Goal: Find specific page/section: Find specific page/section

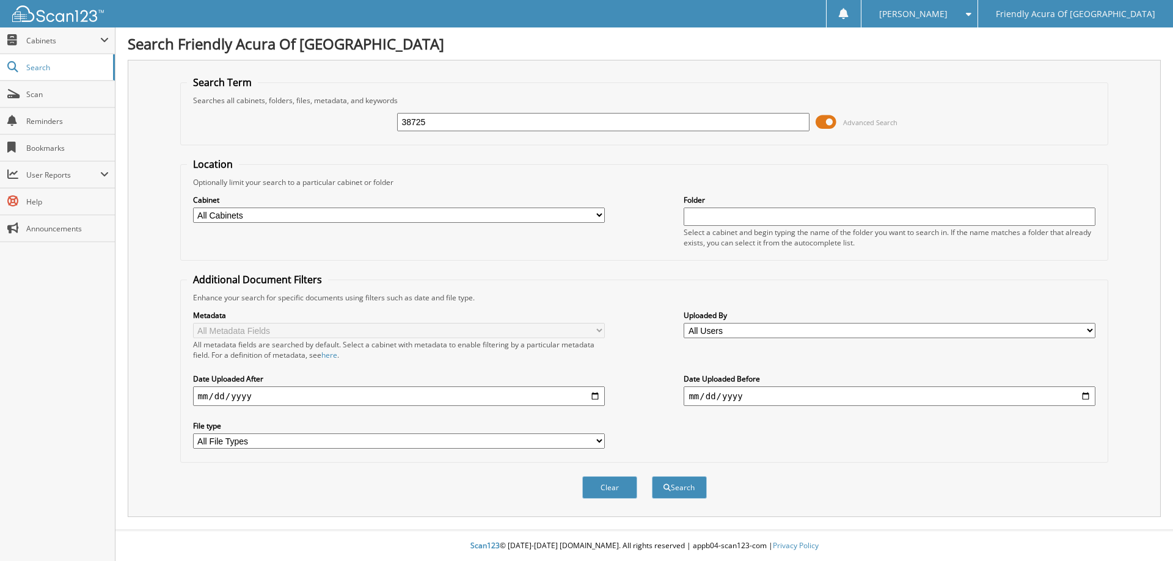
type input "38725"
click at [652, 476] on button "Search" at bounding box center [679, 487] width 55 height 23
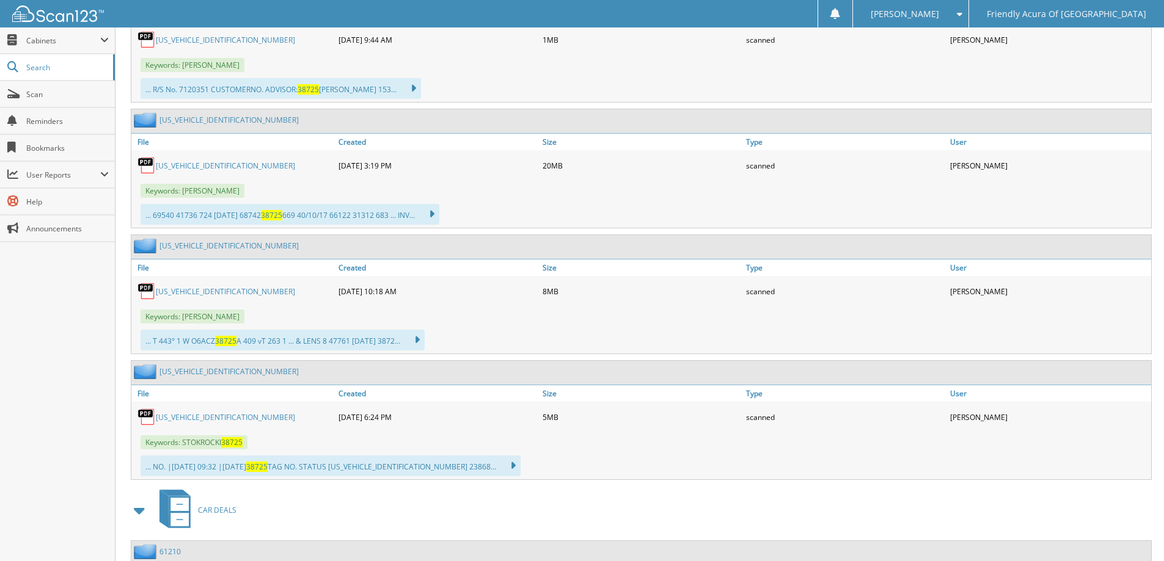
scroll to position [794, 0]
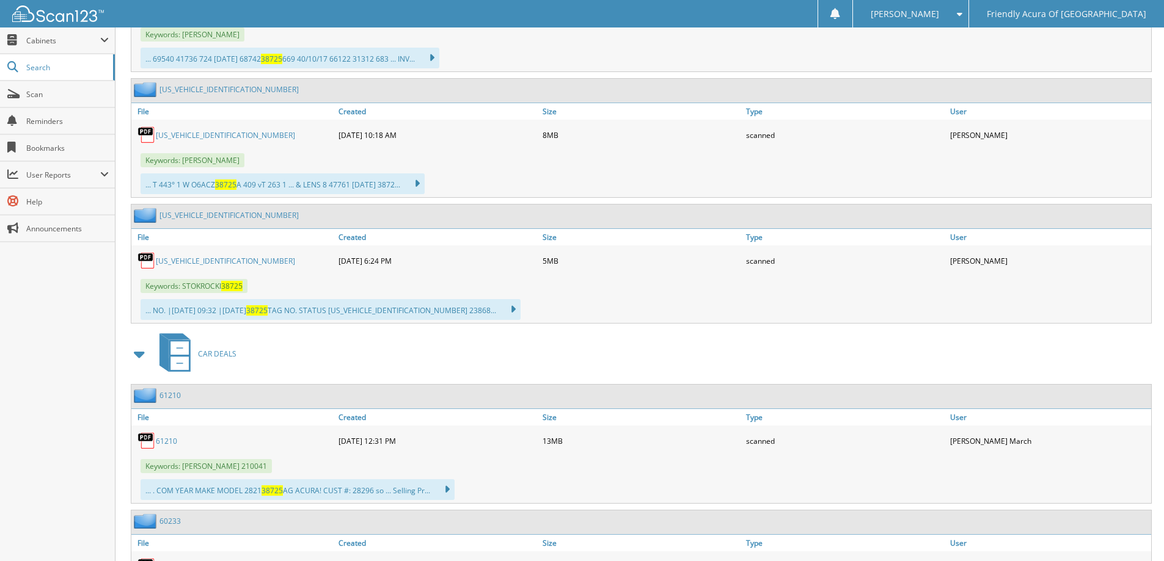
click at [192, 260] on link "19UUB1F33LA015966" at bounding box center [225, 261] width 139 height 10
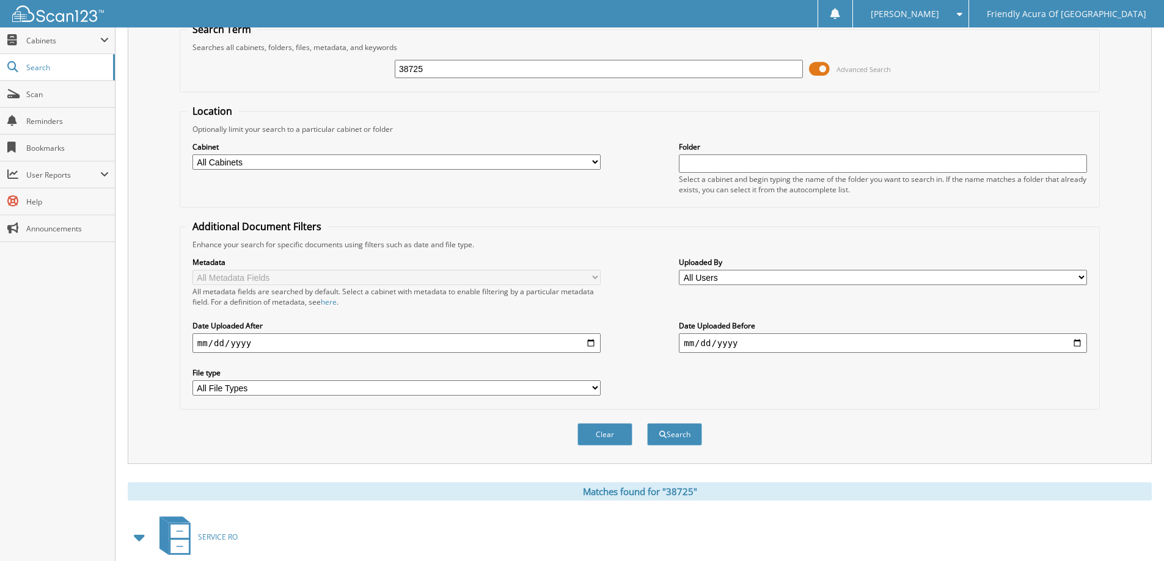
scroll to position [0, 0]
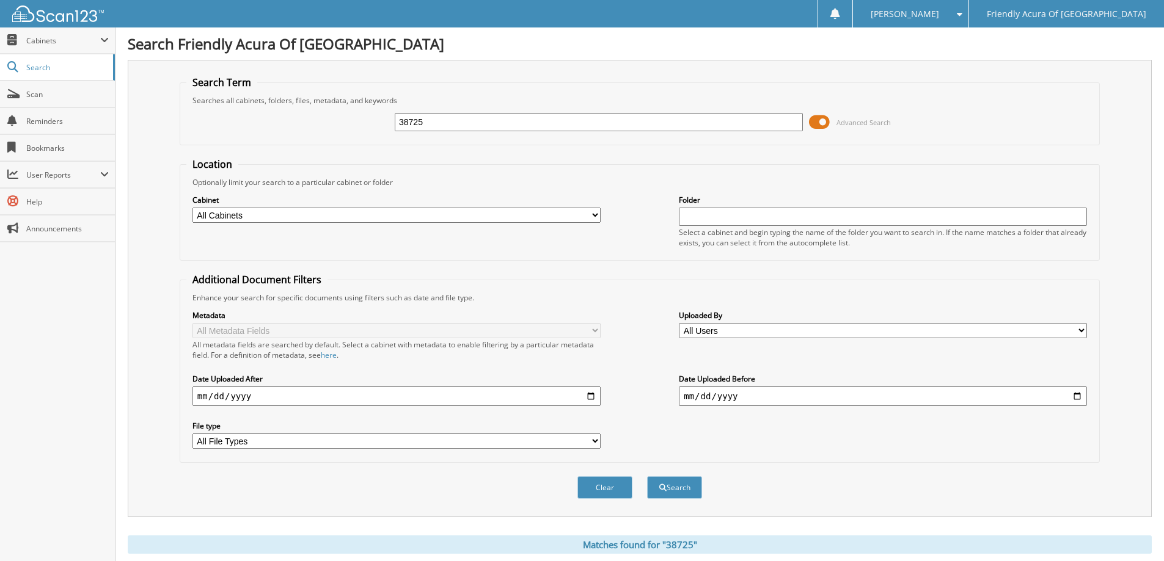
drag, startPoint x: 387, startPoint y: 118, endPoint x: 319, endPoint y: 118, distance: 67.8
click at [319, 118] on div "38725 Advanced Search" at bounding box center [639, 122] width 906 height 33
type input "38555"
click at [647, 476] on button "Search" at bounding box center [674, 487] width 55 height 23
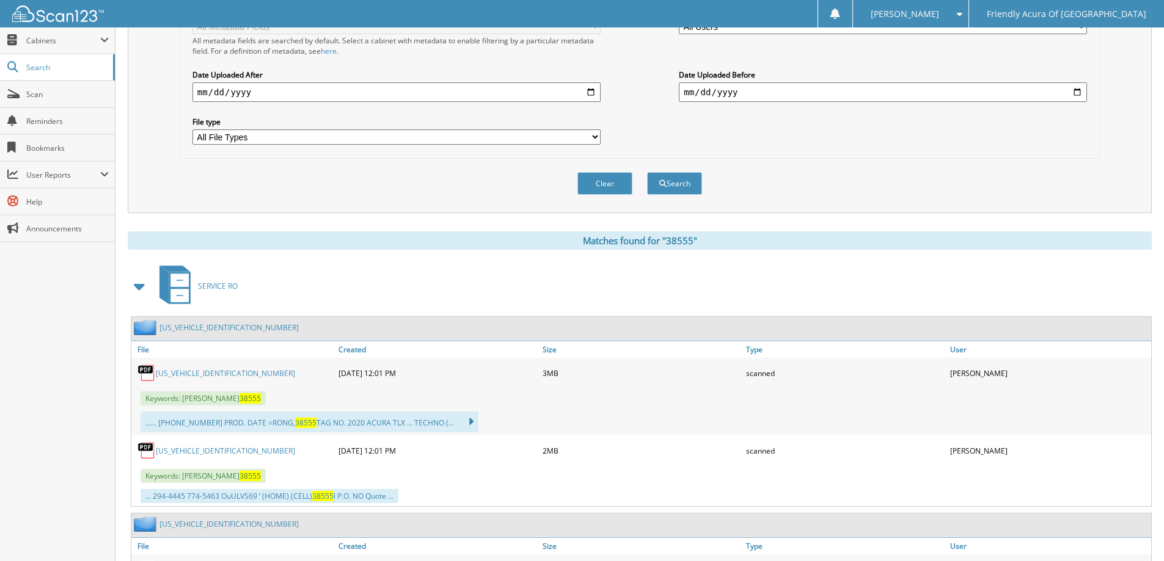
scroll to position [305, 0]
click at [186, 369] on link "[US_VEHICLE_IDENTIFICATION_NUMBER]" at bounding box center [225, 372] width 139 height 10
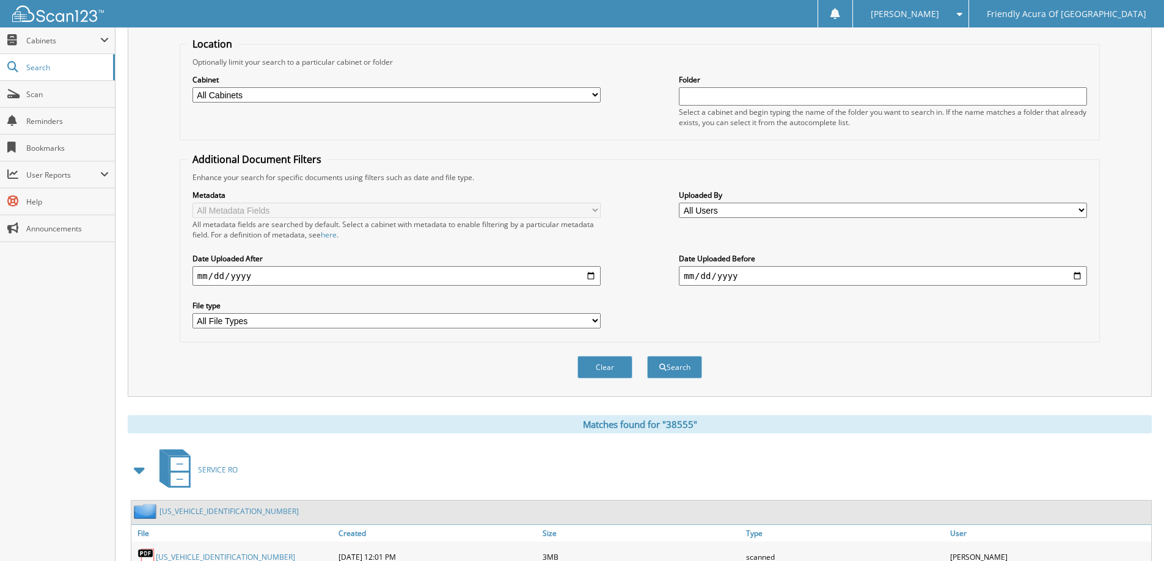
scroll to position [0, 0]
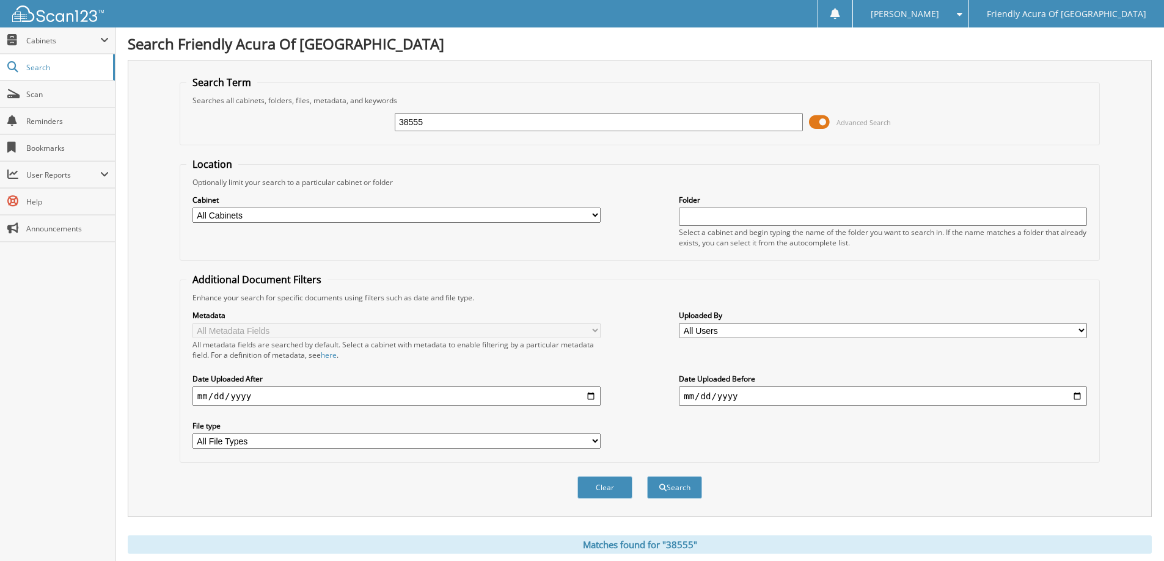
drag, startPoint x: 453, startPoint y: 126, endPoint x: 278, endPoint y: 133, distance: 174.8
click at [278, 132] on div "38555 Advanced Search" at bounding box center [639, 122] width 906 height 33
type input "38999"
click at [647, 476] on button "Search" at bounding box center [674, 487] width 55 height 23
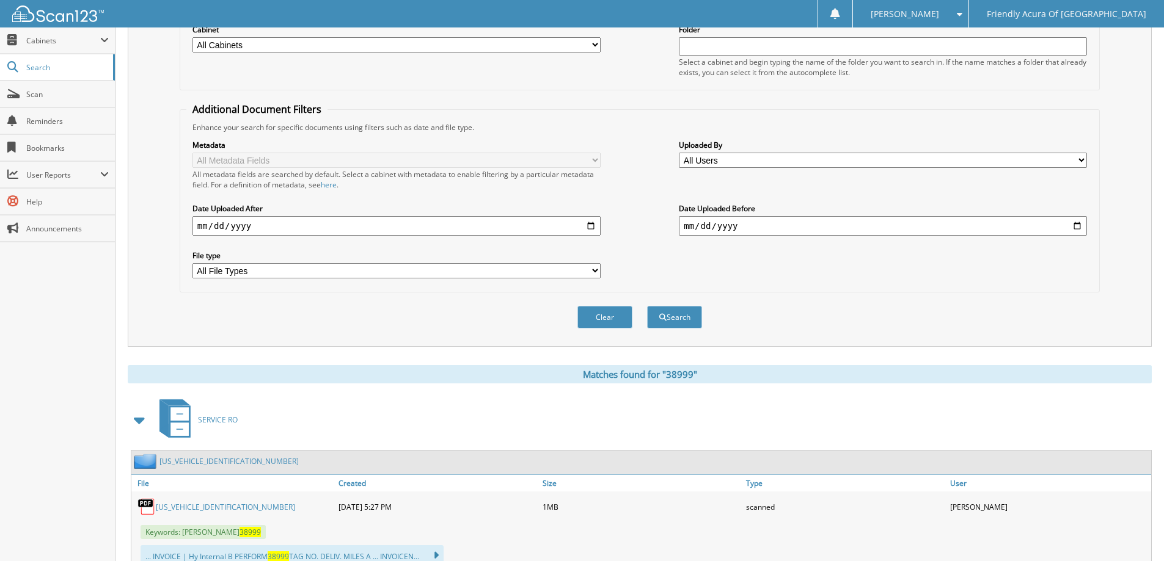
scroll to position [366, 0]
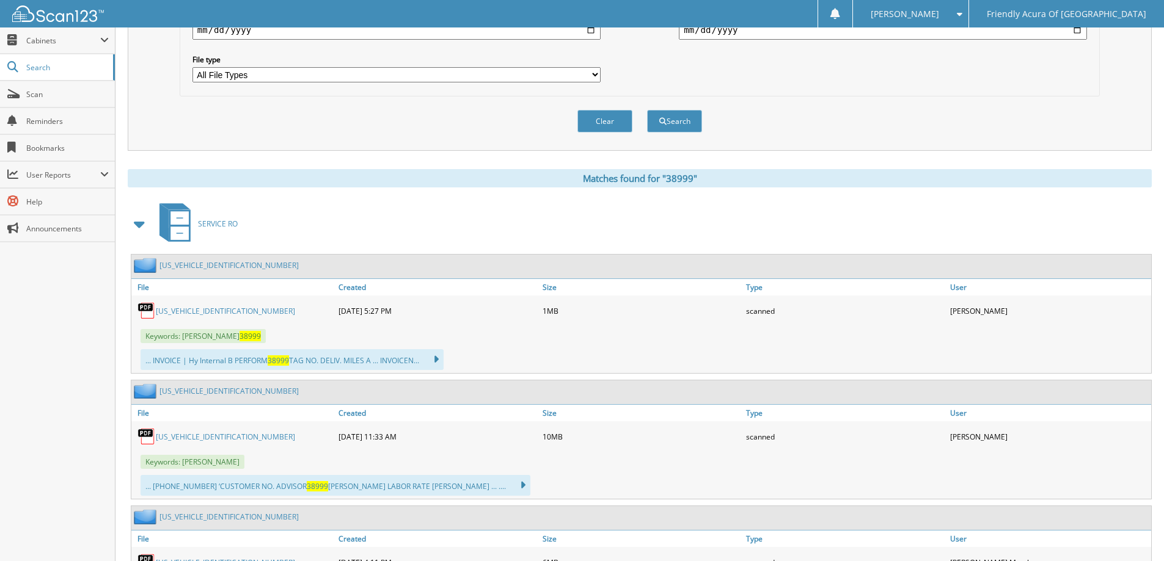
click at [185, 312] on link "[US_VEHICLE_IDENTIFICATION_NUMBER]" at bounding box center [225, 311] width 139 height 10
